Goal: Transaction & Acquisition: Purchase product/service

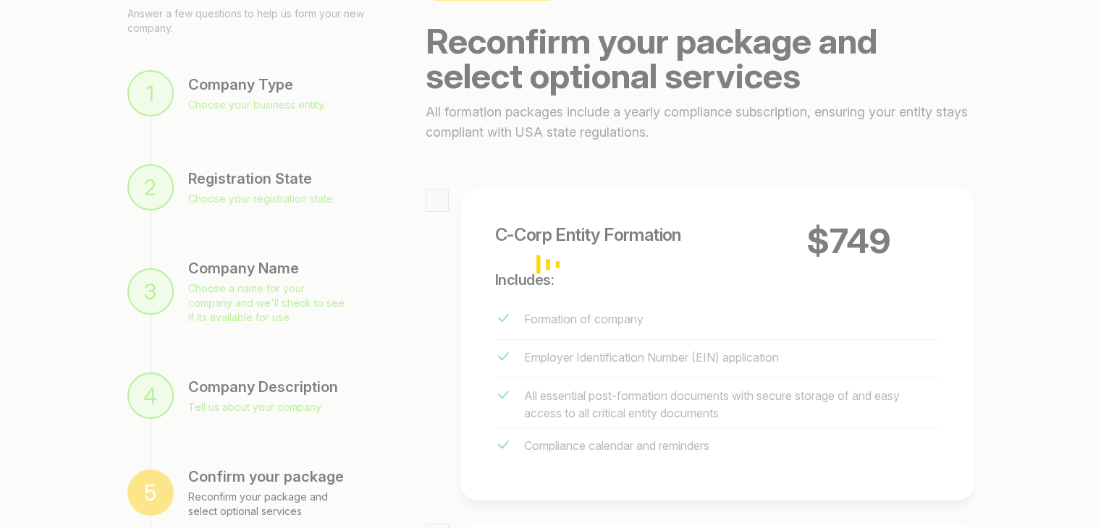
scroll to position [145, 0]
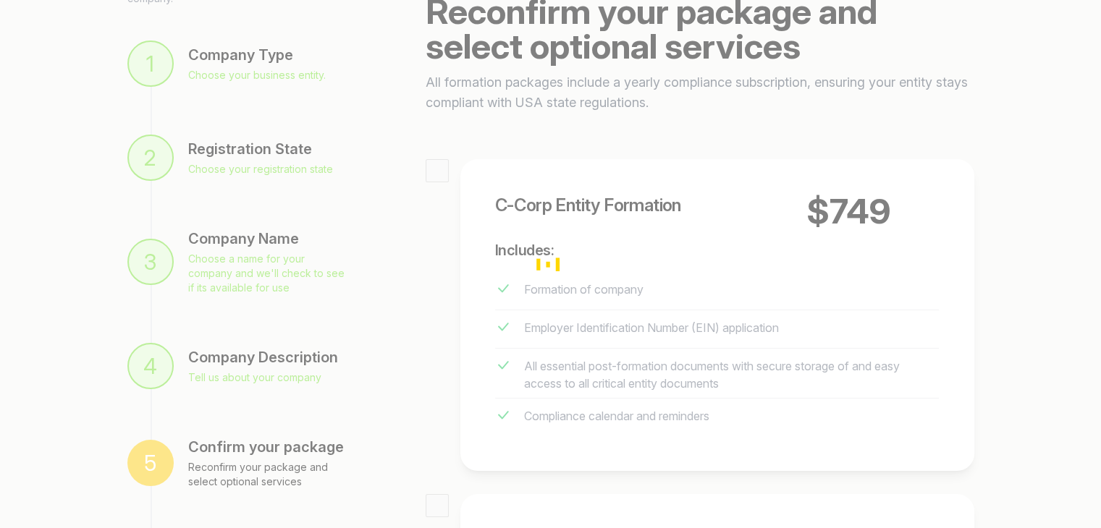
click at [203, 63] on div "Loading" at bounding box center [550, 264] width 1101 height 528
click at [230, 69] on div "Loading" at bounding box center [550, 264] width 1101 height 528
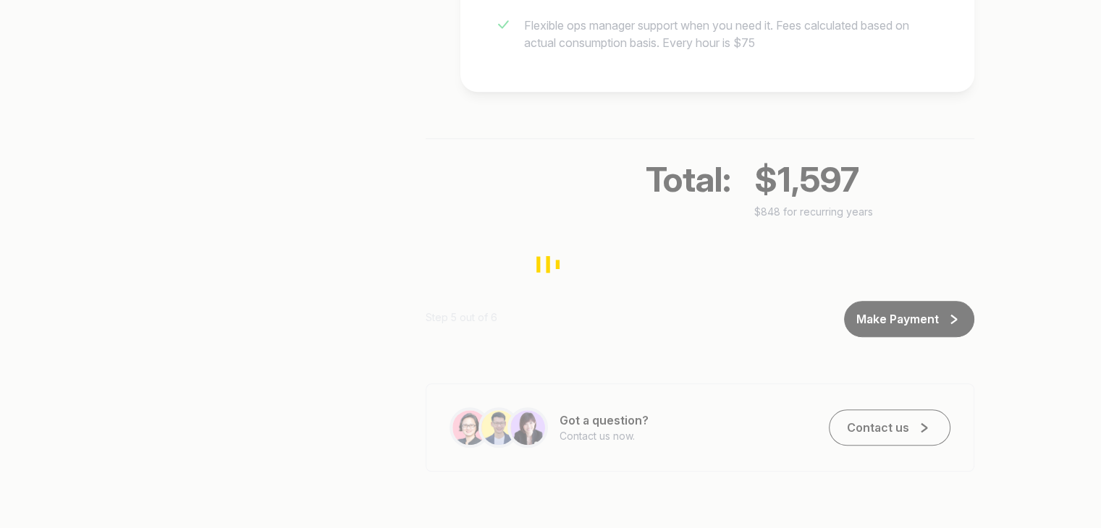
scroll to position [1483, 0]
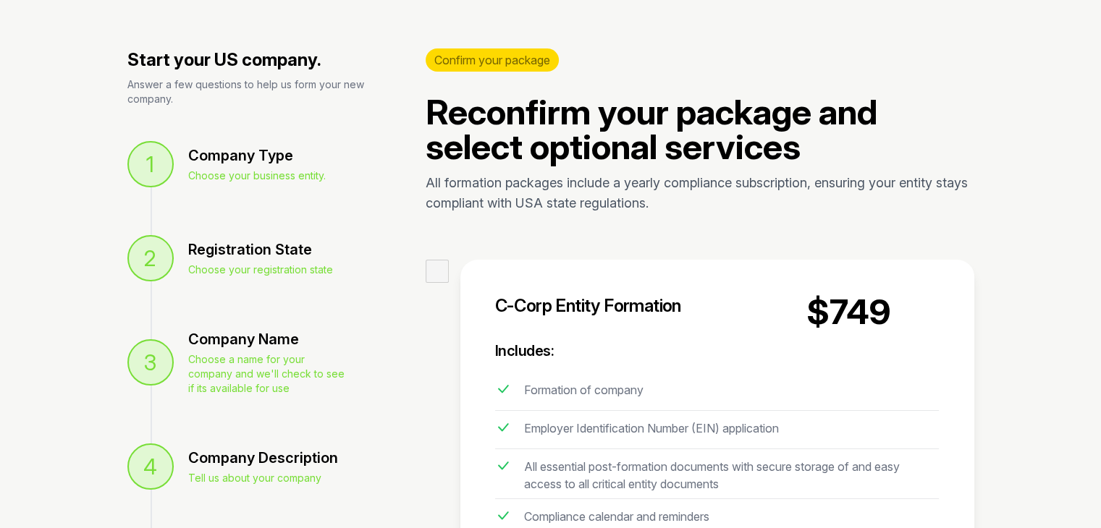
scroll to position [217, 0]
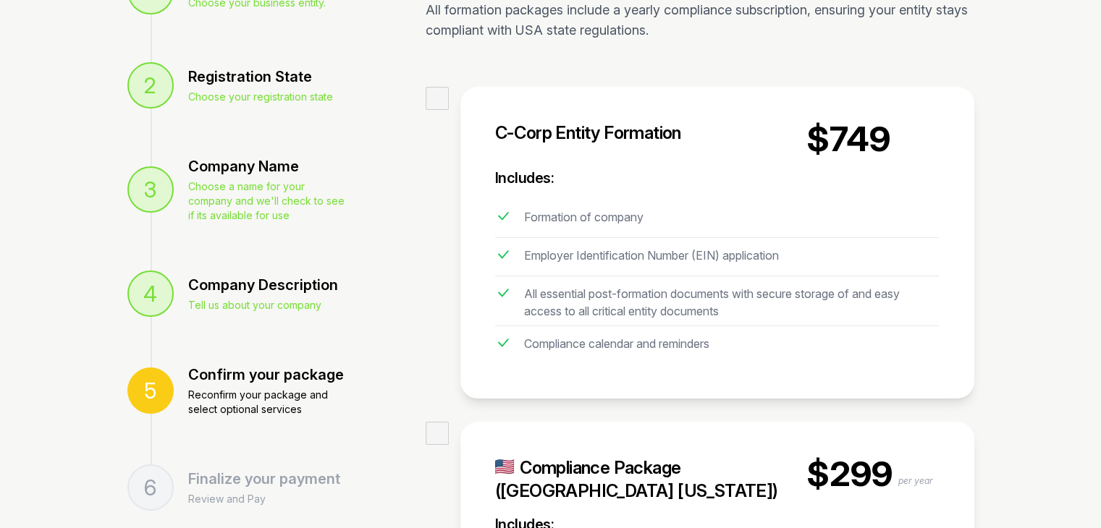
click at [147, 300] on div "4" at bounding box center [150, 294] width 46 height 46
click at [229, 297] on div "Company Description Tell us about your company" at bounding box center [263, 294] width 150 height 38
click at [234, 290] on div "Company Description" at bounding box center [263, 285] width 150 height 20
click at [237, 322] on div "4 Company Description Tell us about your company" at bounding box center [253, 294] width 252 height 93
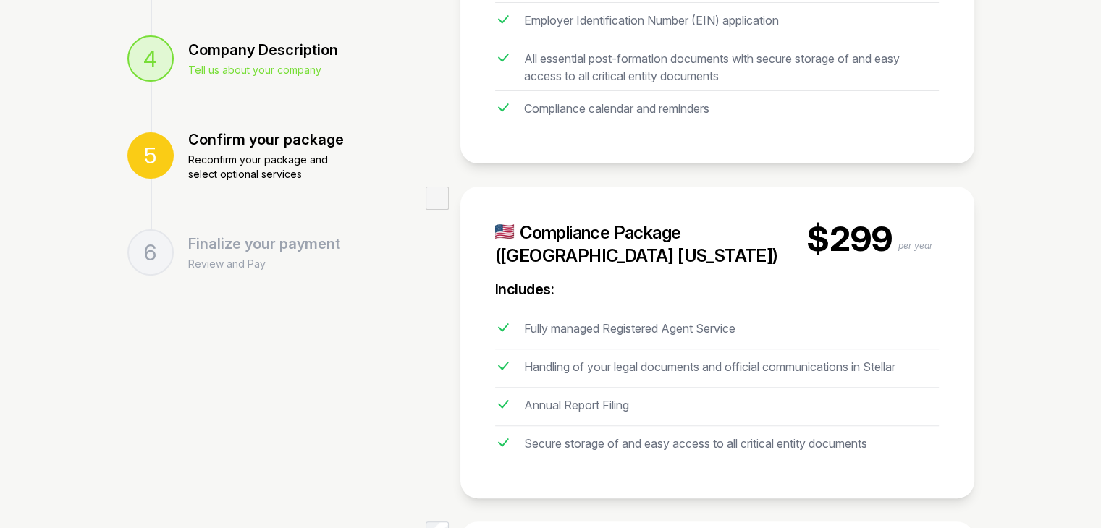
scroll to position [431, 0]
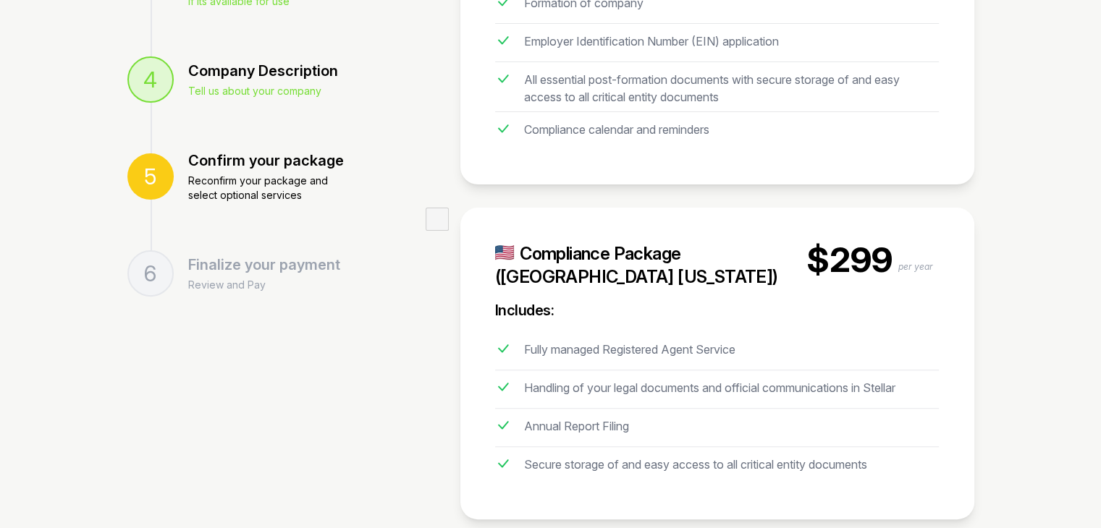
click at [220, 169] on div "Confirm your package" at bounding box center [266, 161] width 156 height 20
click at [242, 87] on p "Tell us about your company" at bounding box center [263, 91] width 150 height 14
